Goal: Information Seeking & Learning: Compare options

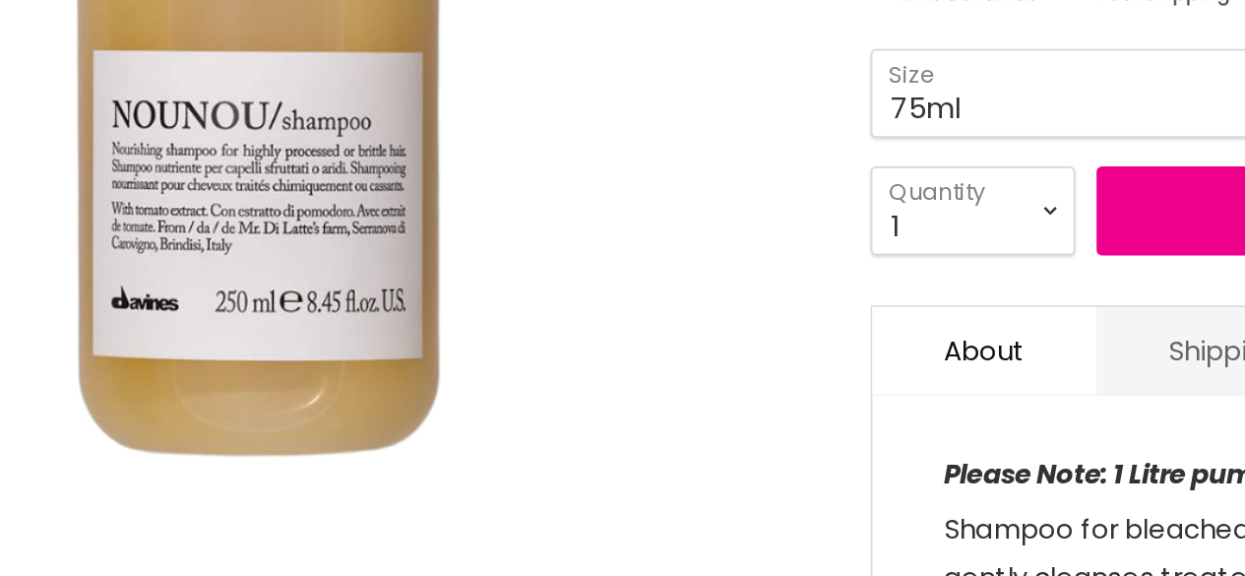
scroll to position [448, 0]
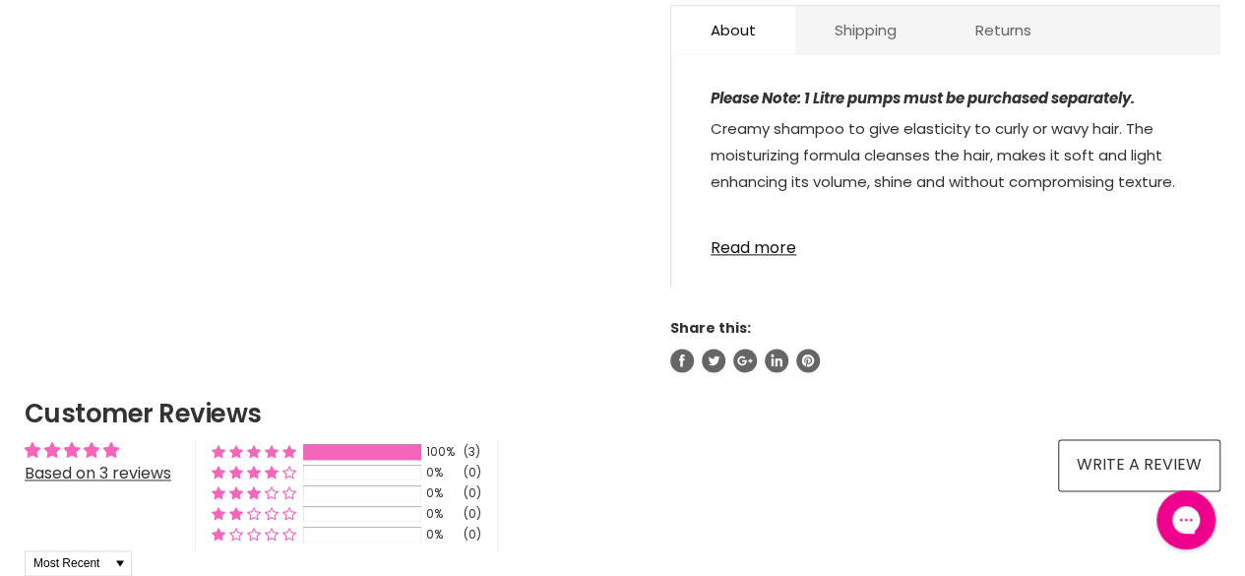
scroll to position [1177, 0]
click at [762, 226] on link "Read more" at bounding box center [945, 241] width 470 height 30
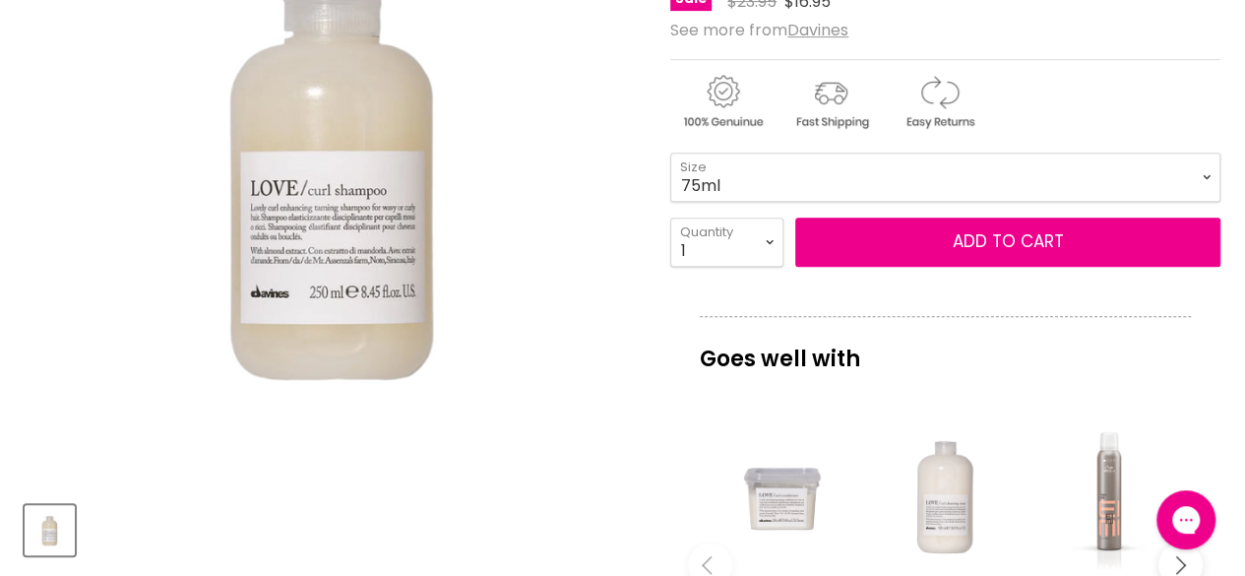
scroll to position [427, 0]
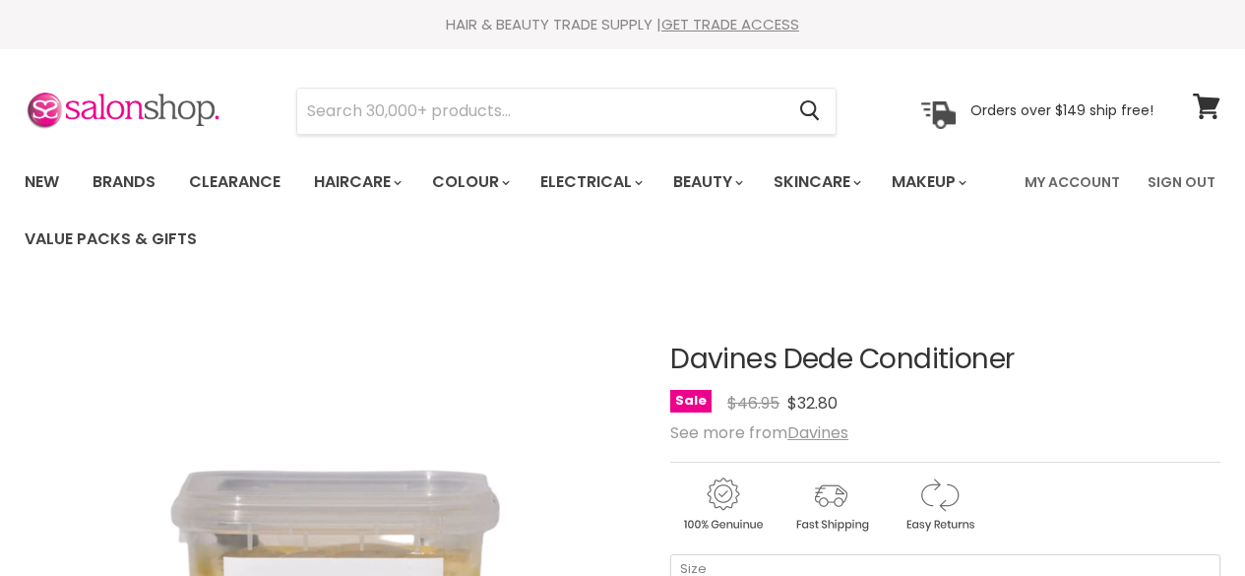
scroll to position [1184, 0]
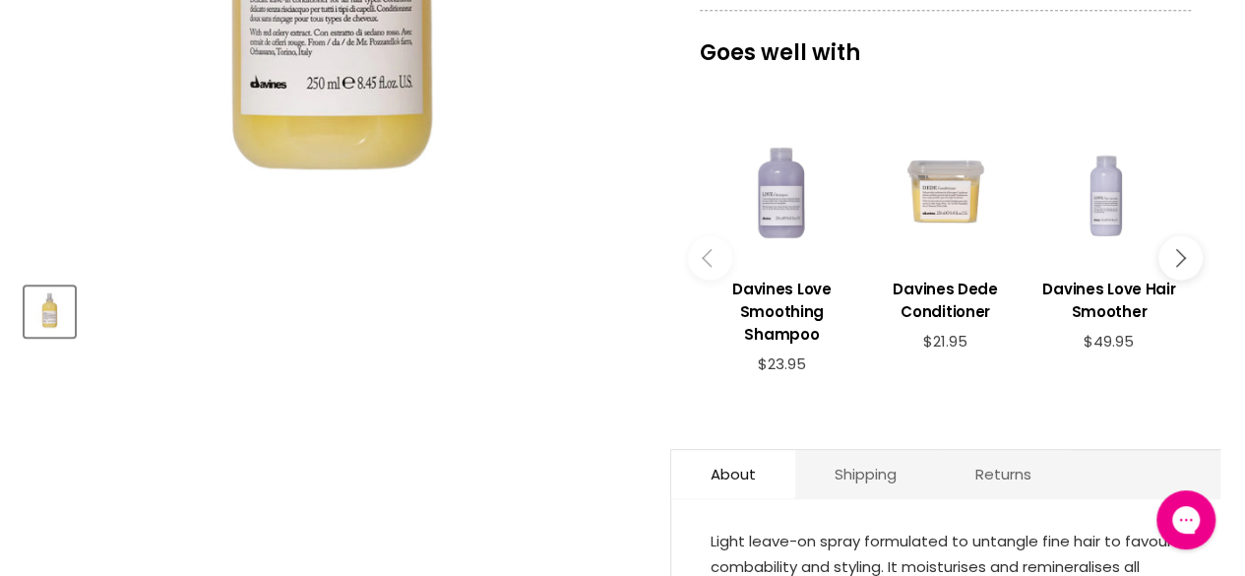
scroll to position [596, 0]
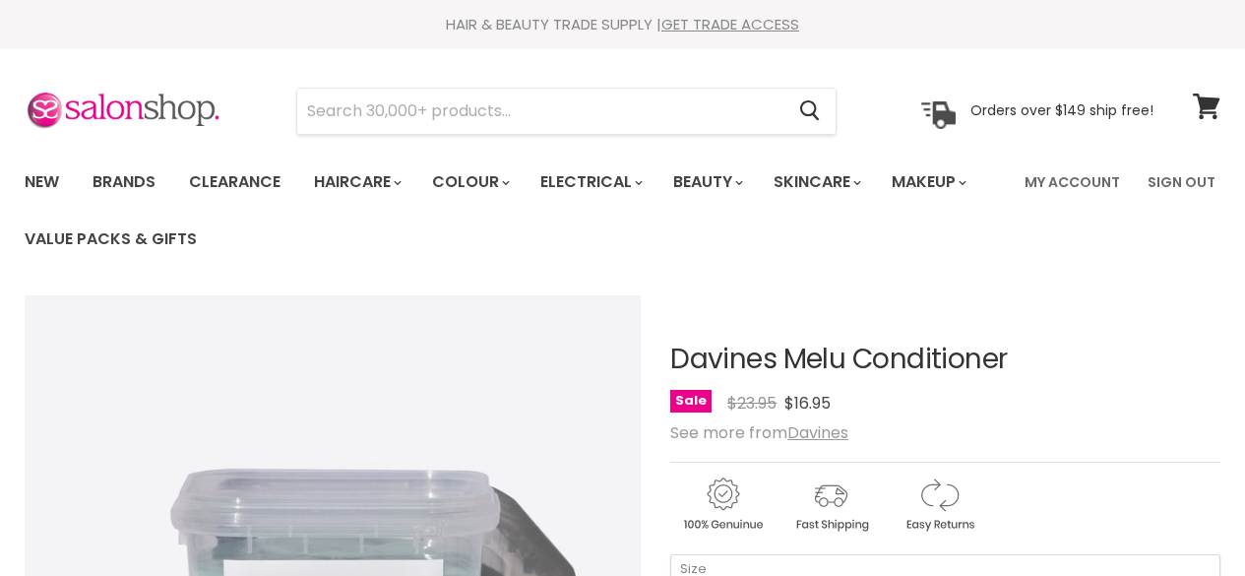
scroll to position [334, 0]
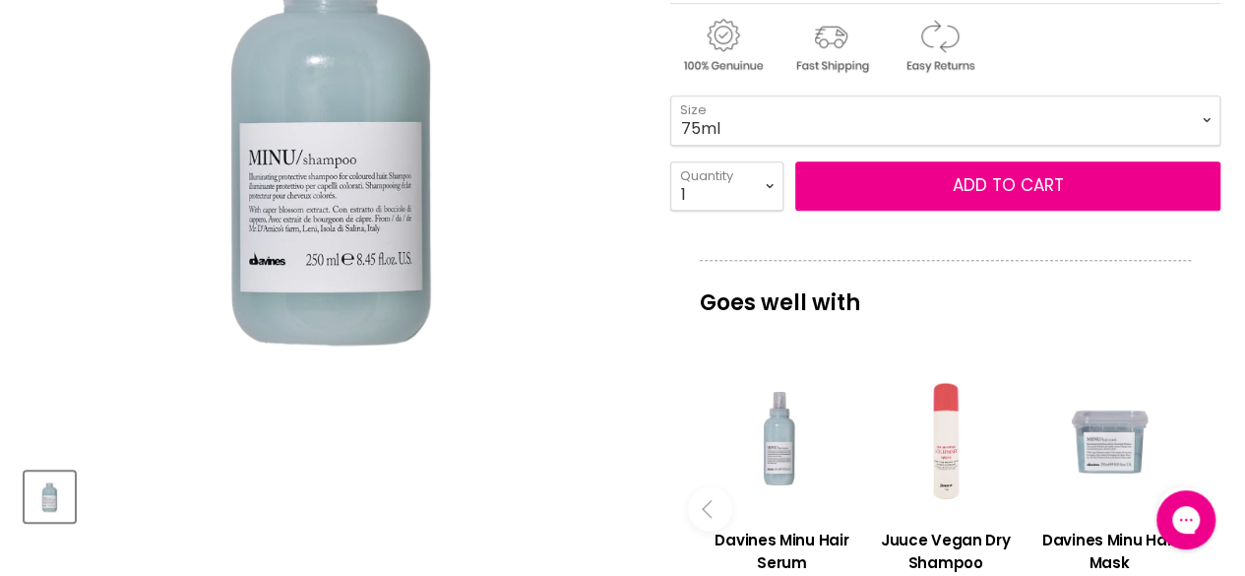
scroll to position [458, 0]
